Goal: Task Accomplishment & Management: Manage account settings

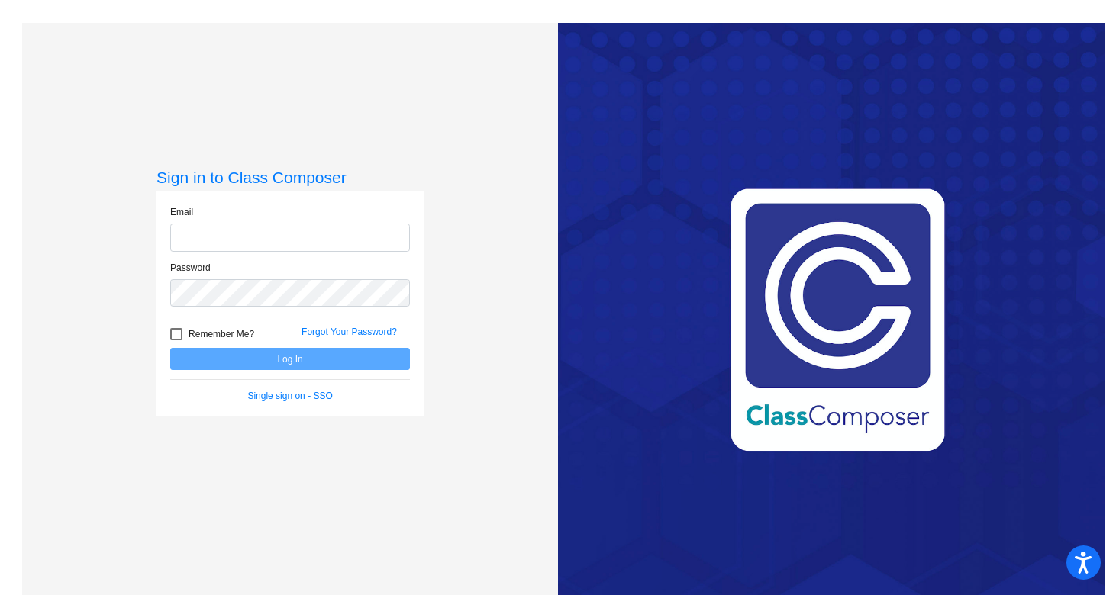
type input "[PERSON_NAME][EMAIL_ADDRESS][PERSON_NAME][DOMAIN_NAME]"
click at [279, 350] on button "Log In" at bounding box center [290, 359] width 240 height 22
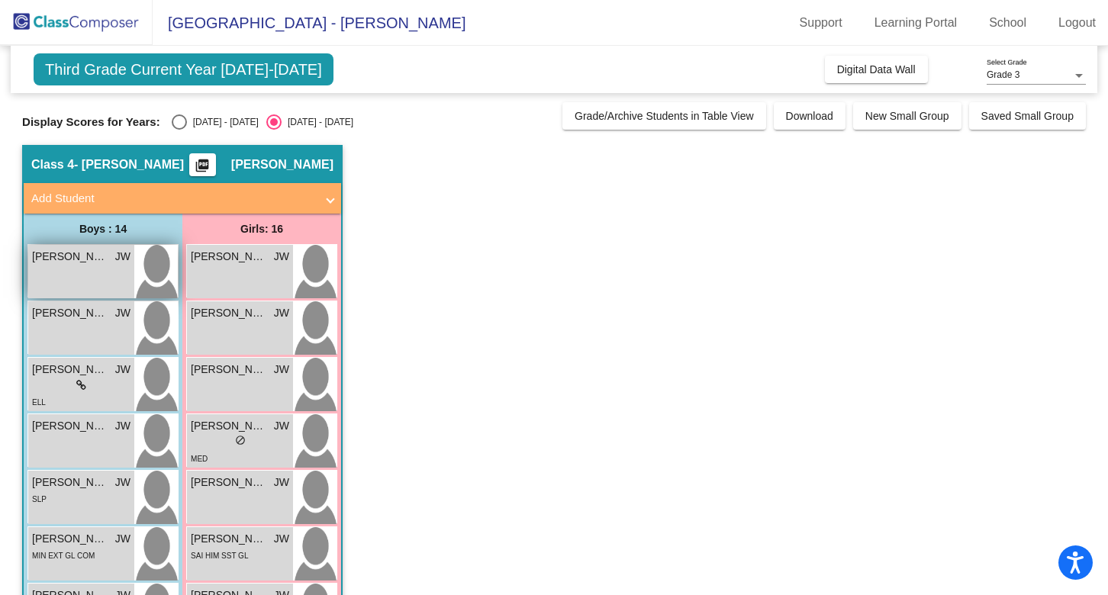
click at [165, 281] on img at bounding box center [156, 271] width 44 height 53
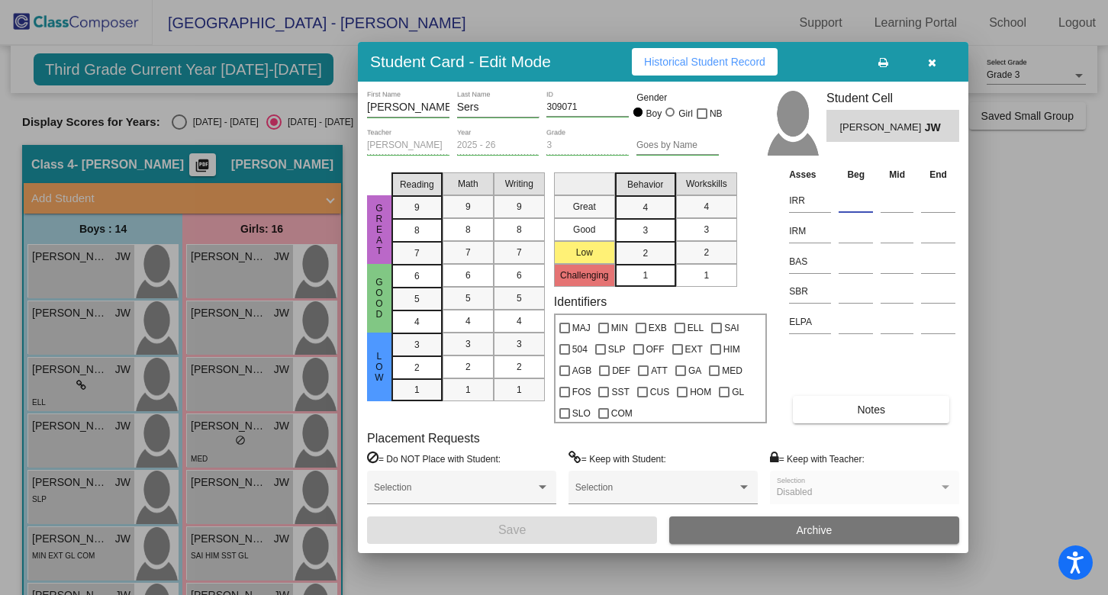
click at [859, 200] on input at bounding box center [856, 200] width 34 height 23
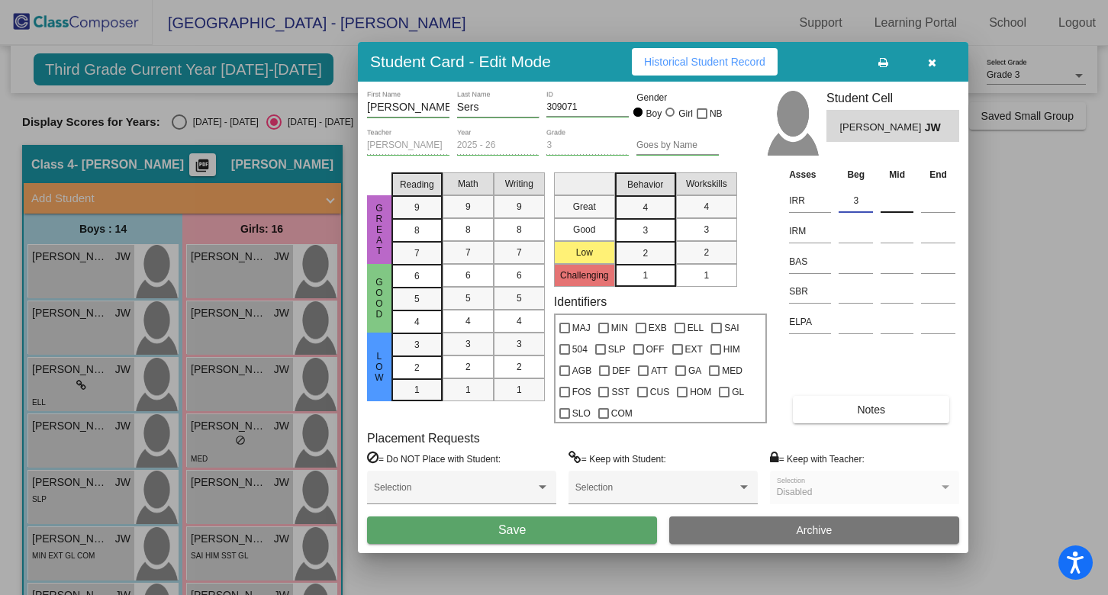
type input "3"
click at [895, 205] on input at bounding box center [897, 200] width 33 height 23
click at [854, 229] on input at bounding box center [856, 231] width 34 height 23
type input "2"
click at [852, 260] on input at bounding box center [856, 261] width 34 height 23
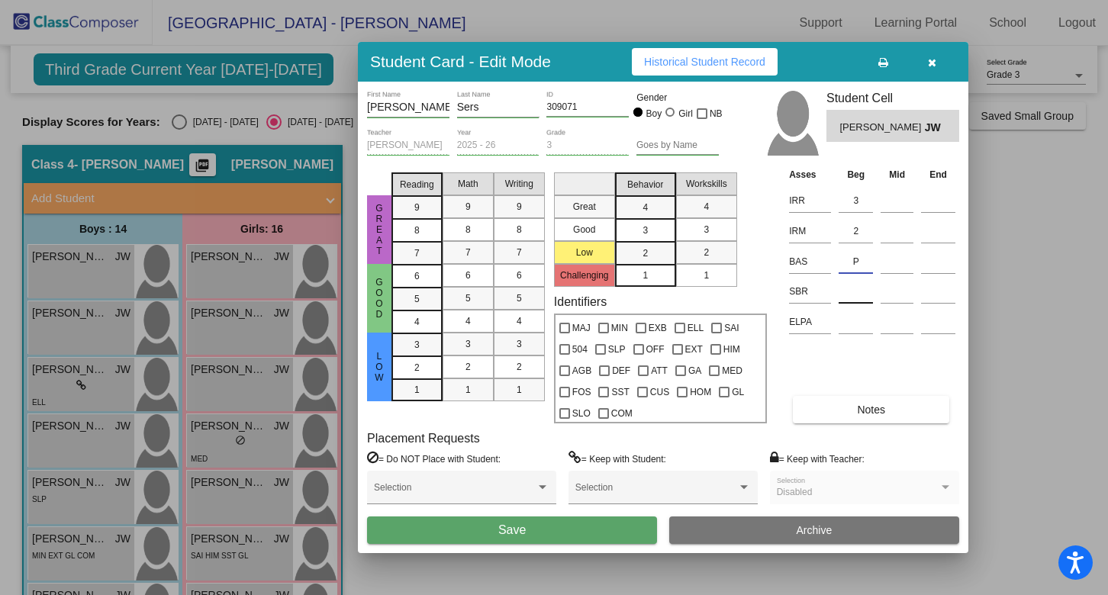
type input "P"
click at [852, 294] on input at bounding box center [856, 291] width 34 height 23
click at [485, 533] on button "Save" at bounding box center [512, 530] width 290 height 27
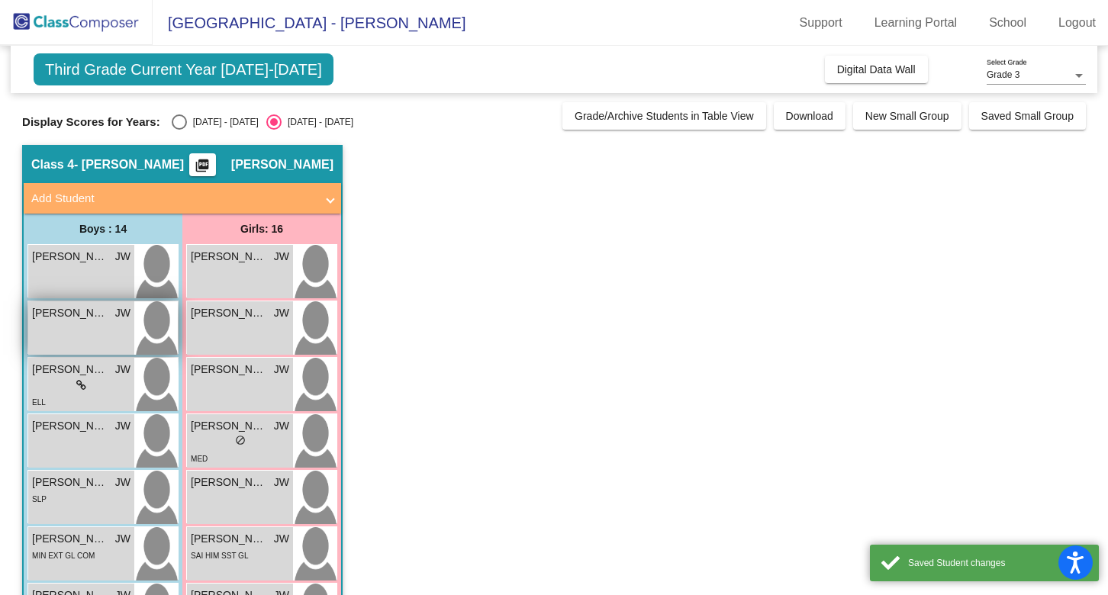
click at [150, 322] on img at bounding box center [156, 328] width 44 height 53
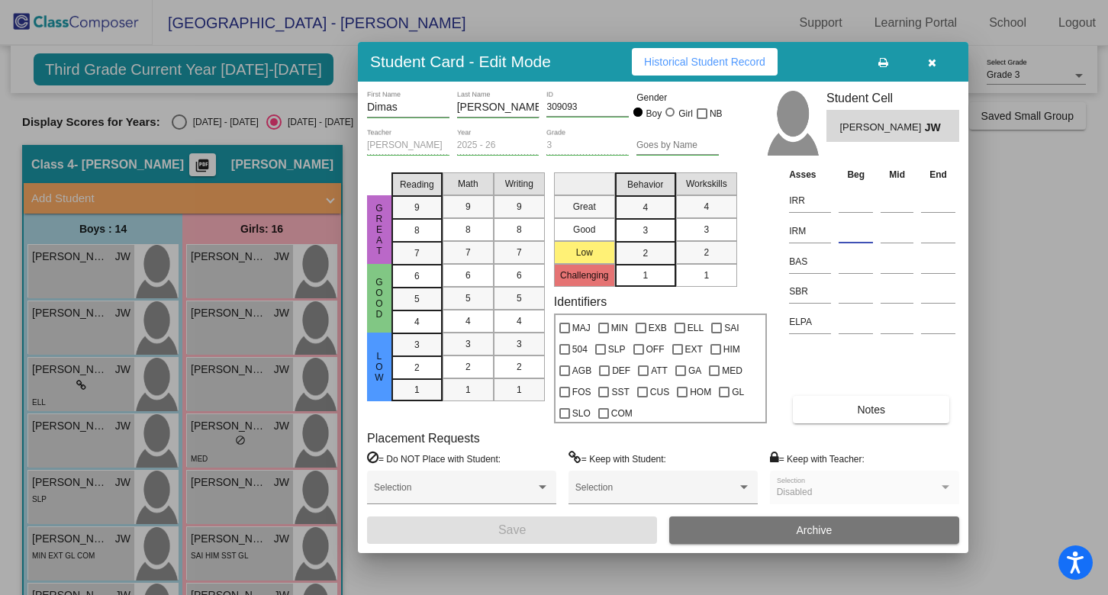
click at [851, 235] on input at bounding box center [856, 231] width 34 height 23
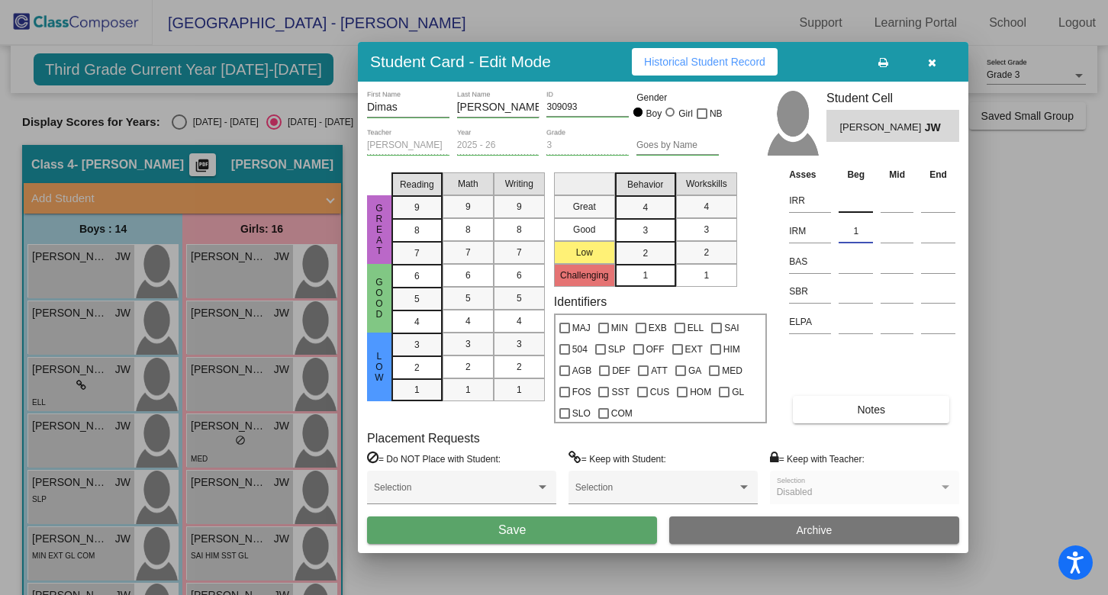
type input "1"
click at [862, 186] on div at bounding box center [856, 197] width 34 height 27
type input "1"
click at [852, 268] on input at bounding box center [856, 261] width 34 height 23
type input "M"
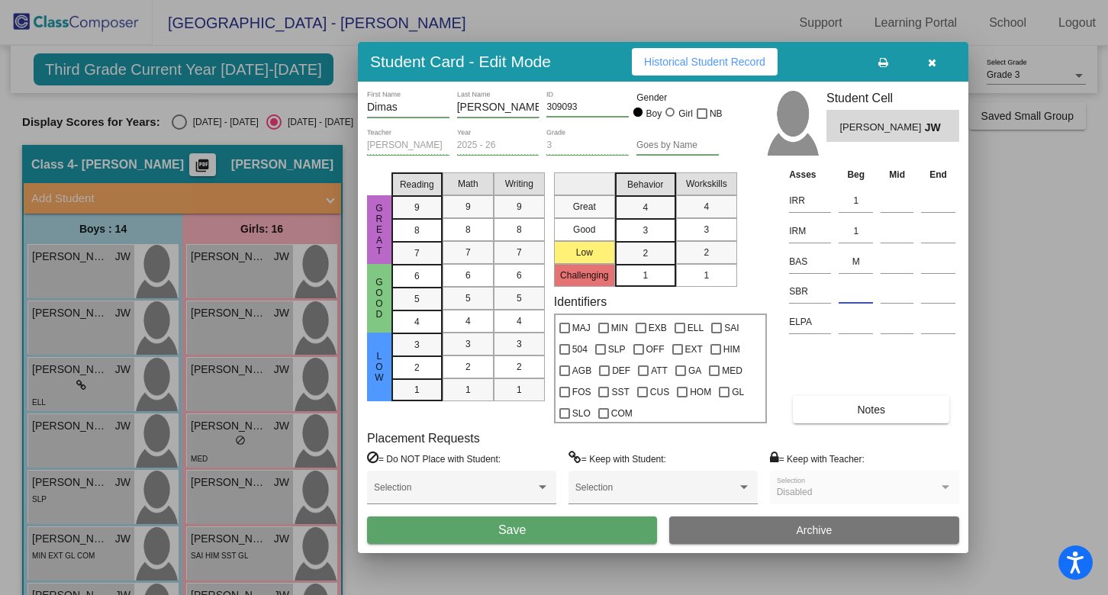
click at [859, 294] on input at bounding box center [856, 291] width 34 height 23
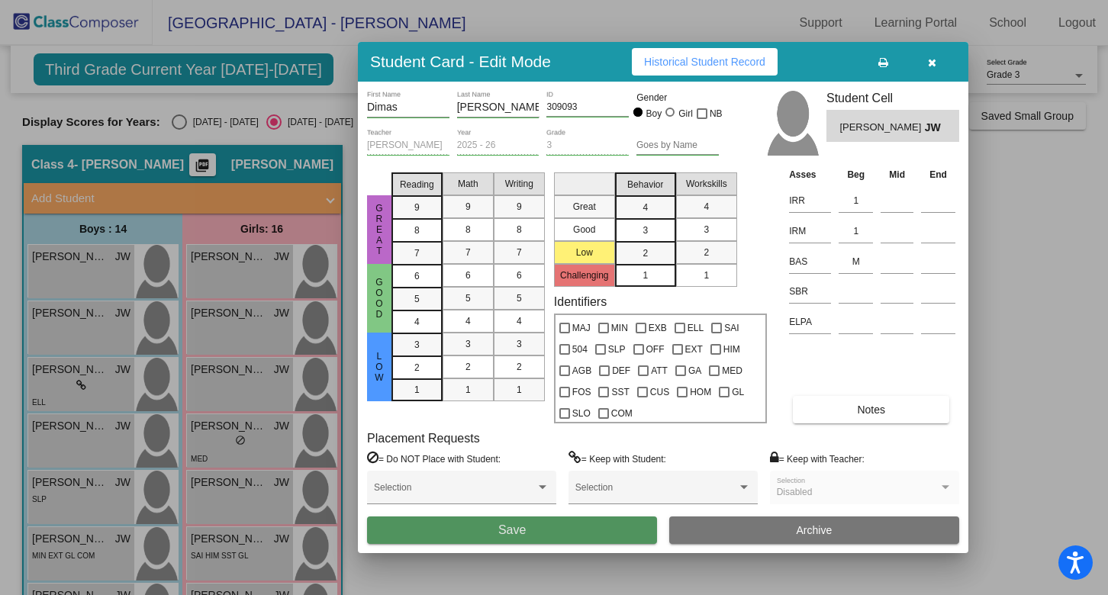
click at [504, 537] on span "Save" at bounding box center [511, 530] width 27 height 13
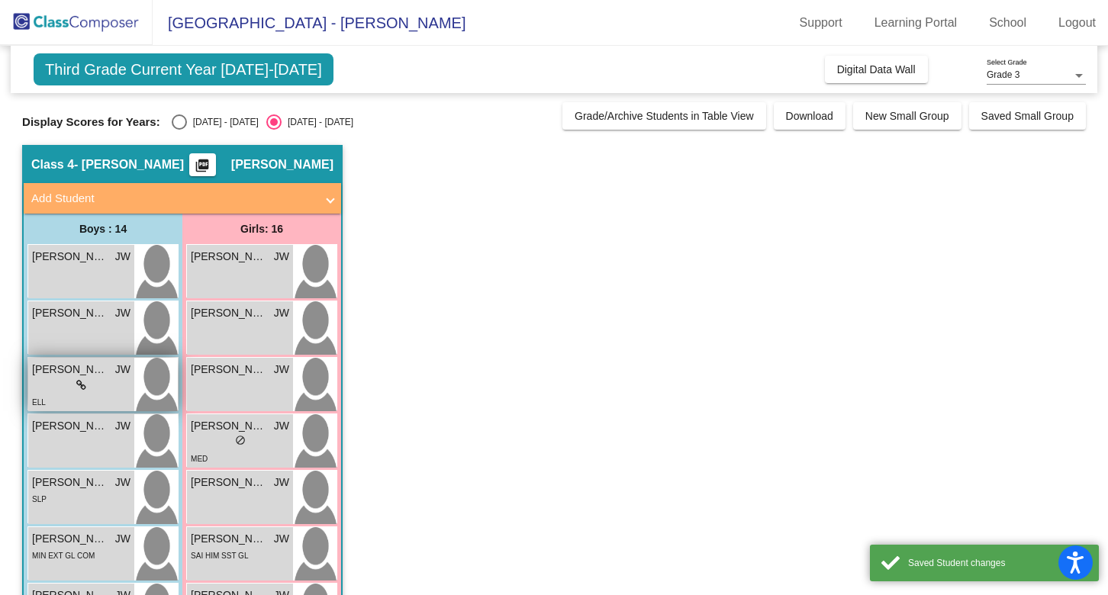
click at [159, 391] on img at bounding box center [156, 384] width 44 height 53
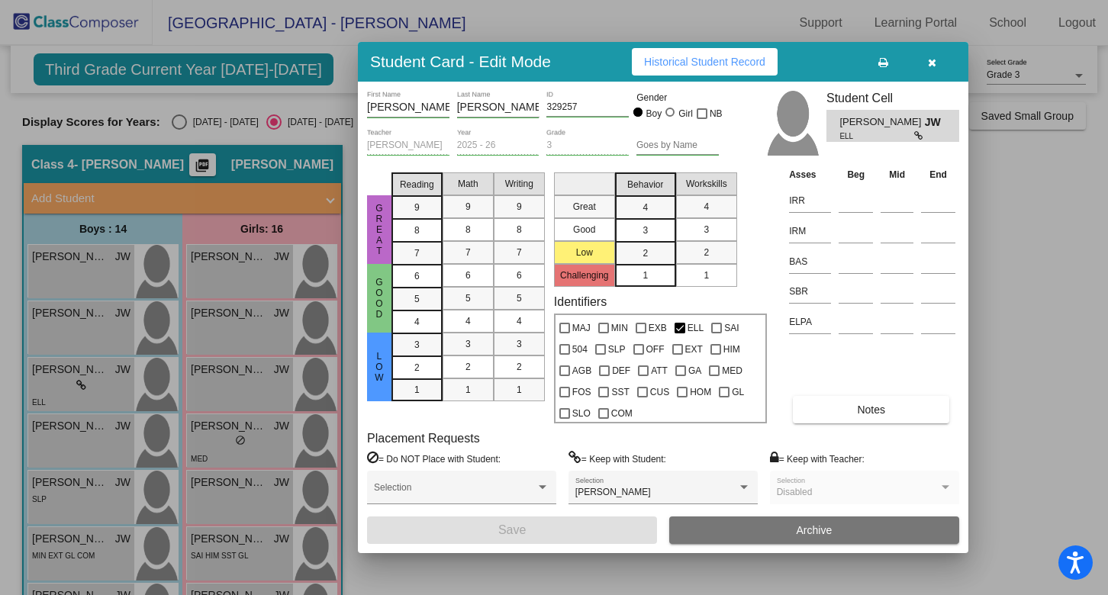
click at [742, 532] on button "Archive" at bounding box center [814, 530] width 290 height 27
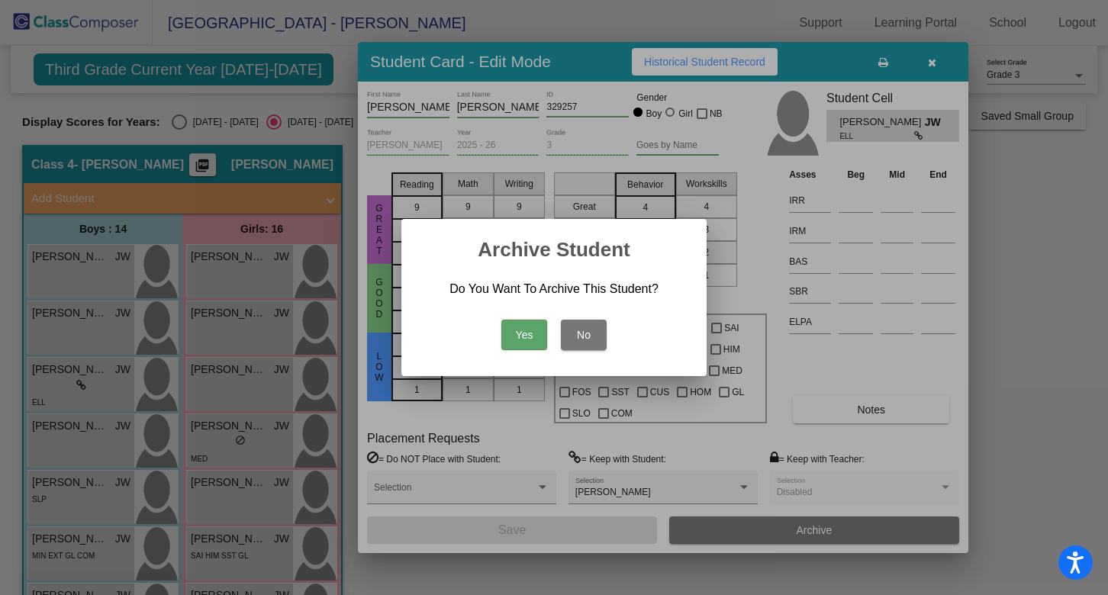
click at [521, 345] on button "Yes" at bounding box center [524, 335] width 46 height 31
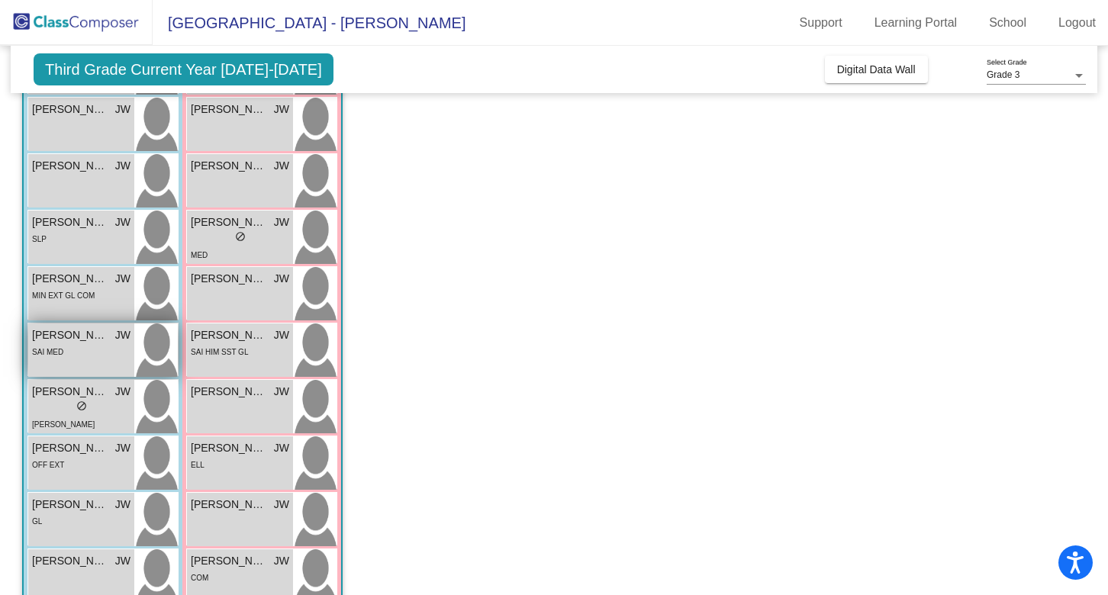
scroll to position [205, 0]
click at [161, 407] on img at bounding box center [156, 405] width 44 height 53
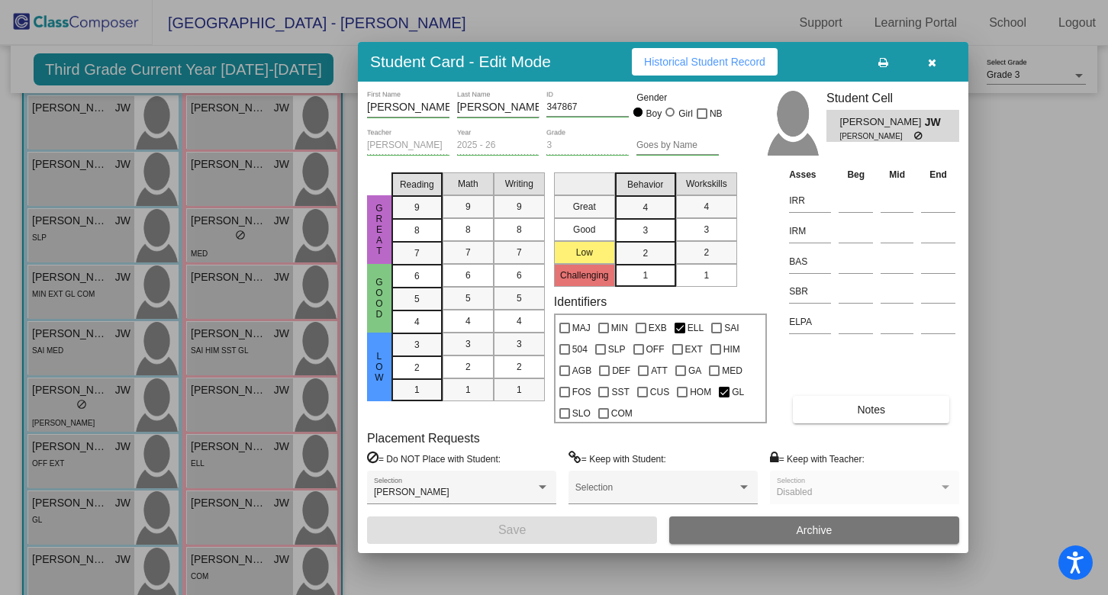
click at [821, 531] on span "Archive" at bounding box center [815, 530] width 36 height 12
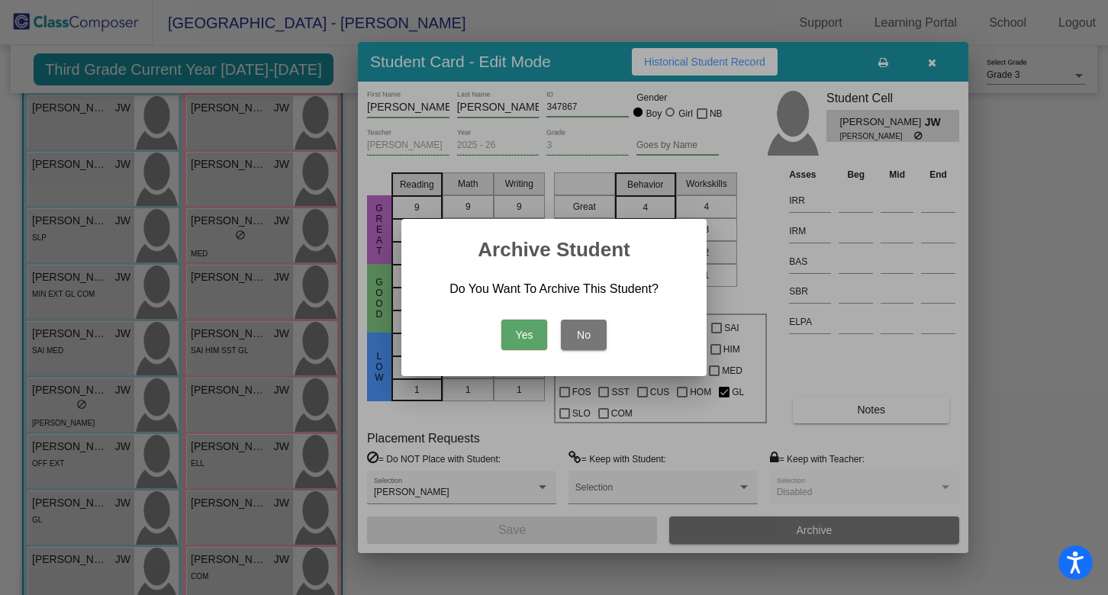
click at [523, 340] on button "Yes" at bounding box center [524, 335] width 46 height 31
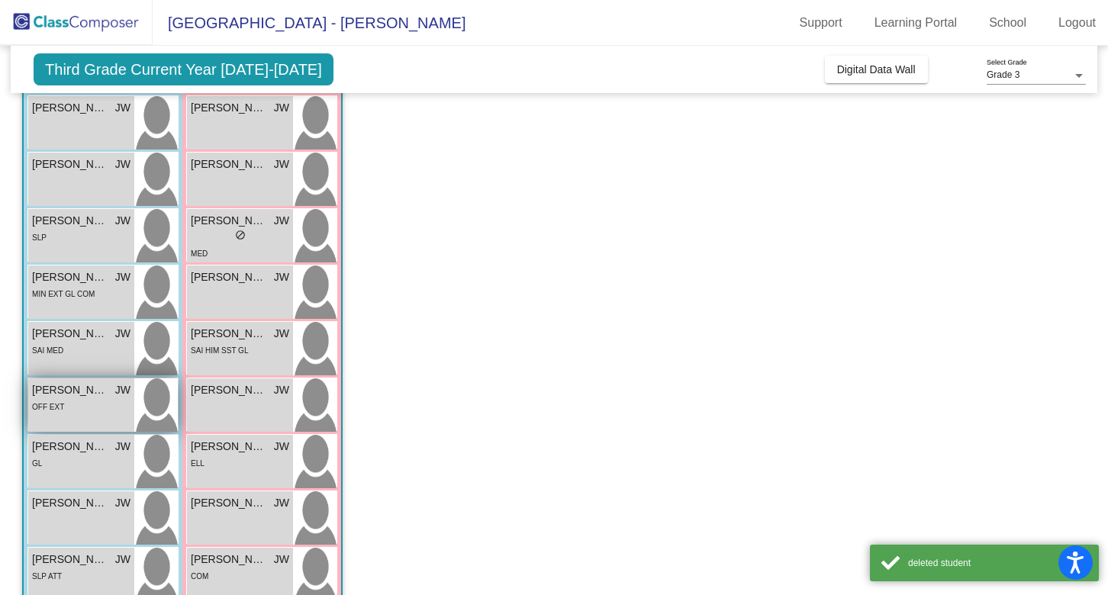
click at [163, 411] on img at bounding box center [156, 405] width 44 height 53
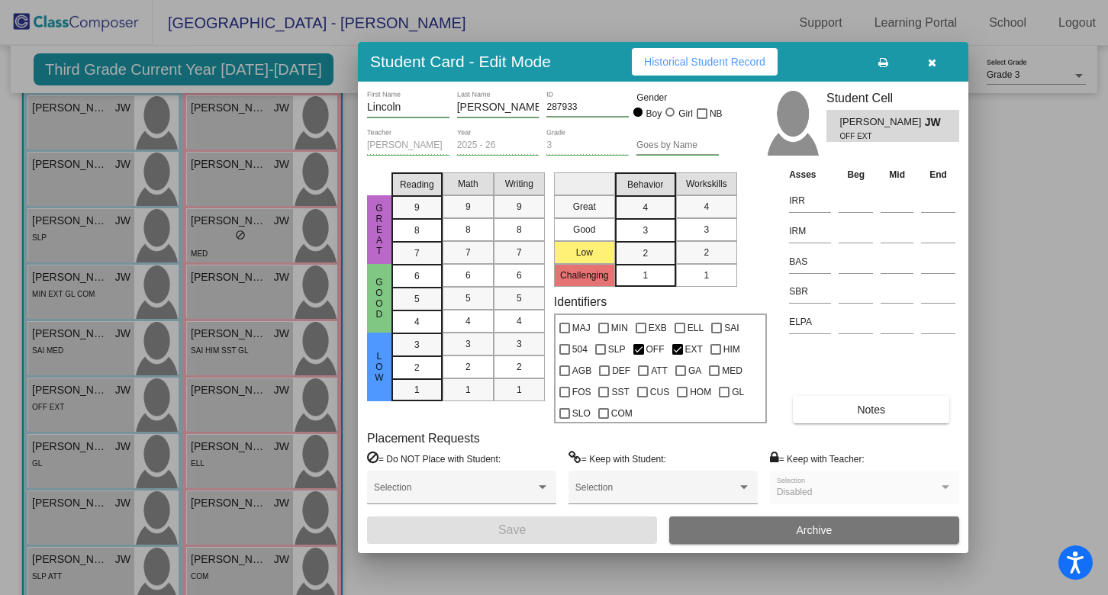
click at [799, 537] on button "Archive" at bounding box center [814, 530] width 290 height 27
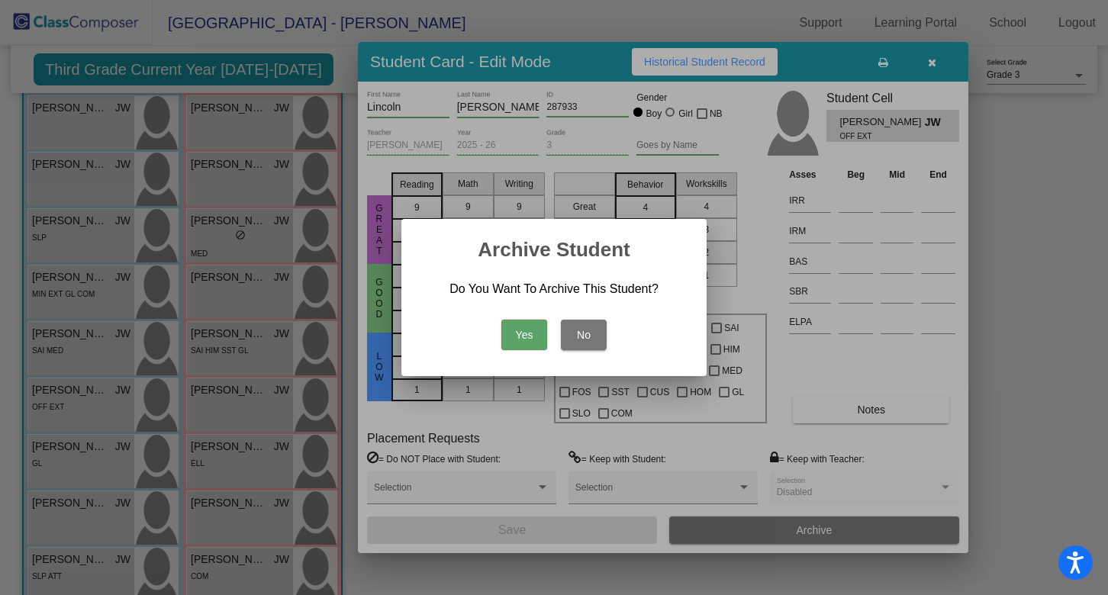
click at [523, 340] on button "Yes" at bounding box center [524, 335] width 46 height 31
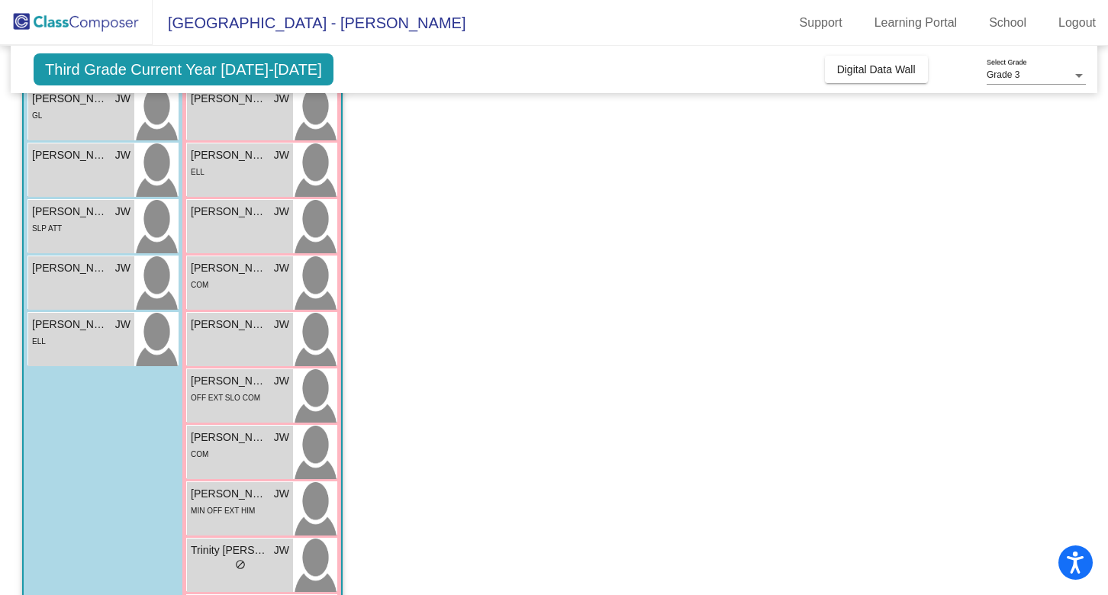
scroll to position [521, 0]
